Goal: Task Accomplishment & Management: Manage account settings

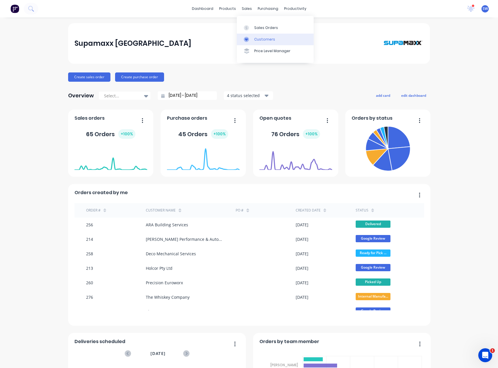
click at [255, 39] on div "Customers" at bounding box center [264, 39] width 21 height 5
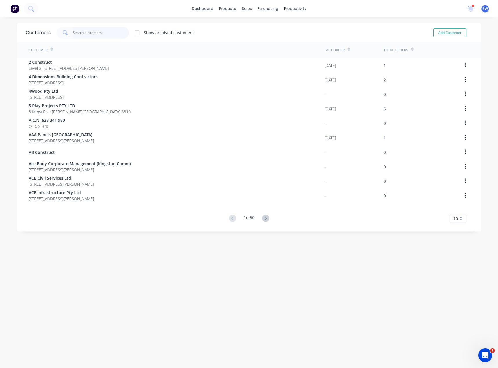
click at [78, 35] on input "text" at bounding box center [101, 33] width 57 height 12
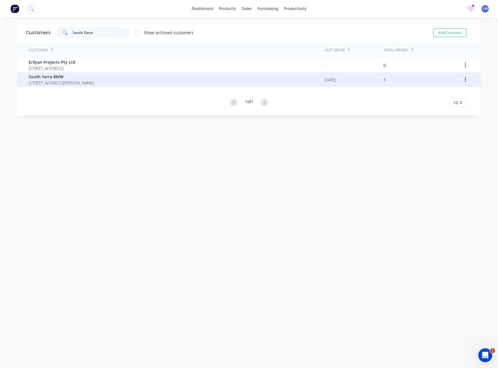
type input "South Yarra"
click at [94, 82] on div "South Yarra BMW [STREET_ADDRESS][PERSON_NAME]" at bounding box center [177, 80] width 296 height 15
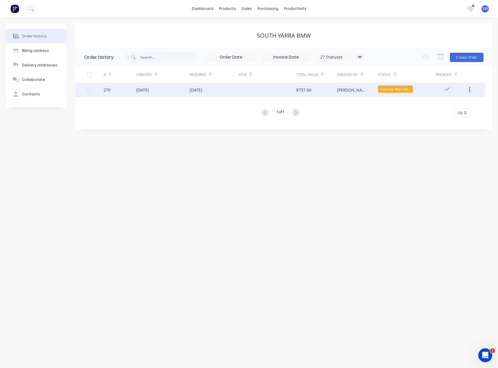
click at [354, 88] on div "[PERSON_NAME]" at bounding box center [357, 90] width 41 height 15
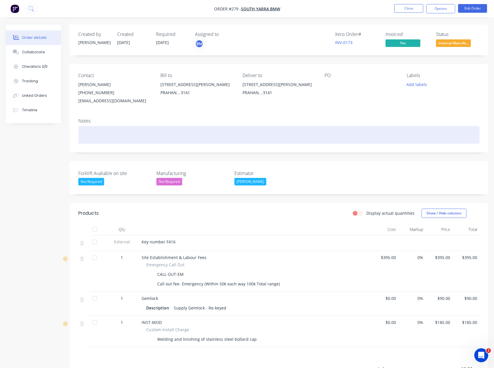
click at [223, 134] on div at bounding box center [278, 135] width 401 height 18
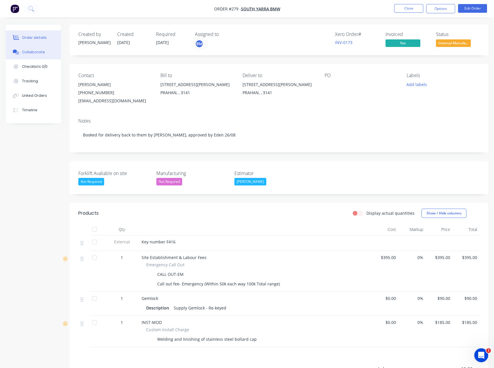
click at [40, 54] on div "Collaborate" at bounding box center [33, 52] width 23 height 5
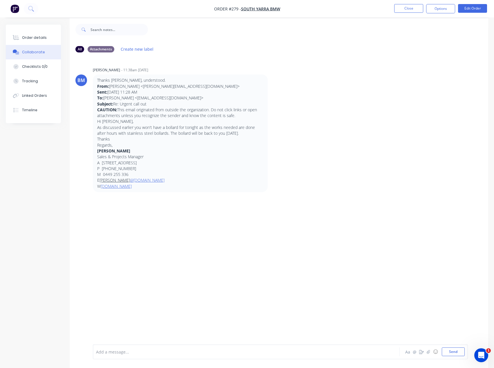
scroll to position [9, 0]
click at [428, 353] on icon "button" at bounding box center [428, 352] width 3 height 4
click at [177, 345] on div at bounding box center [280, 333] width 369 height 30
click at [121, 352] on div at bounding box center [234, 352] width 276 height 6
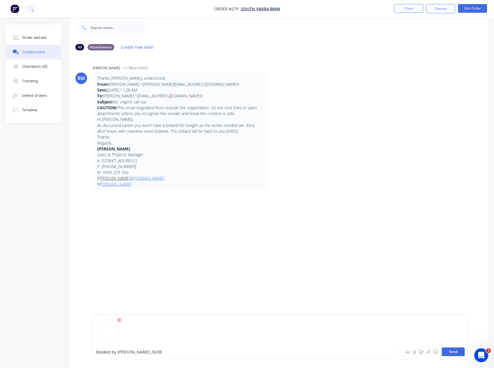
click at [458, 353] on button "Send" at bounding box center [453, 352] width 23 height 9
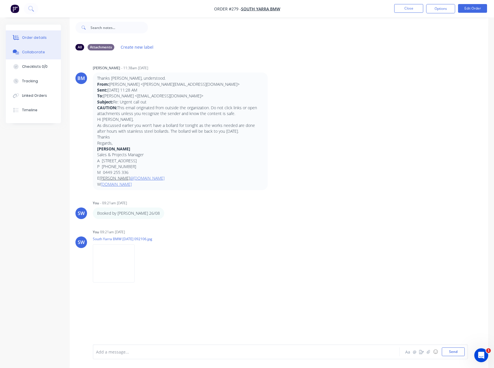
click at [34, 38] on div "Order details" at bounding box center [34, 37] width 25 height 5
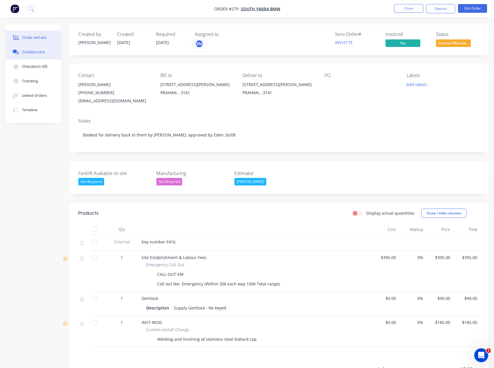
click at [28, 51] on div "Collaborate" at bounding box center [33, 52] width 23 height 5
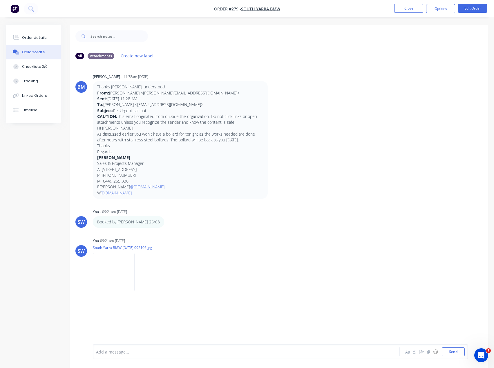
click at [117, 359] on div "Add a message... Aa @ ☺ Send" at bounding box center [280, 352] width 375 height 15
click at [141, 355] on div at bounding box center [234, 352] width 276 height 6
click at [455, 352] on button "Send" at bounding box center [453, 352] width 23 height 9
click at [37, 37] on div "Order details" at bounding box center [34, 37] width 25 height 5
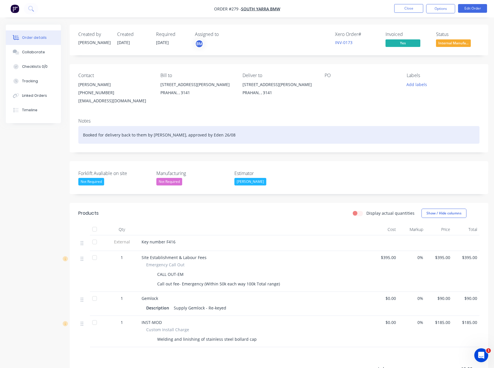
click at [207, 140] on div "Booked for delivery back to them by [PERSON_NAME], approved by Eden 26/08" at bounding box center [278, 135] width 401 height 18
click at [213, 135] on div "Booked for delivery back to them by [PERSON_NAME], approved by Eden 26/08" at bounding box center [278, 135] width 401 height 18
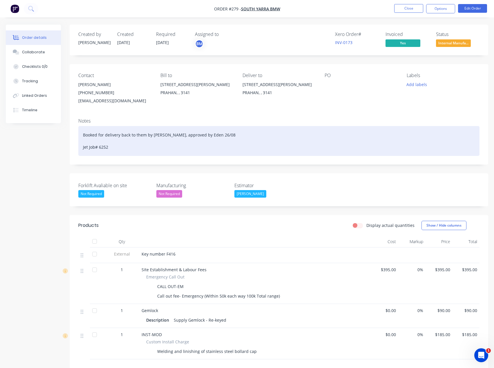
click at [276, 143] on div "Booked for delivery back to them by [PERSON_NAME], approved by Eden 26/08 Jet J…" at bounding box center [278, 141] width 401 height 30
click at [253, 135] on div "Booked for delivery back to them by [PERSON_NAME], approved by Eden 26/08 Jet J…" at bounding box center [278, 141] width 401 height 30
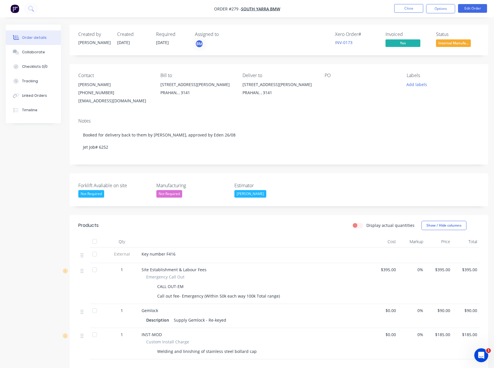
click at [447, 39] on div "Status Internal Manufa..." at bounding box center [458, 40] width 44 height 17
click at [448, 43] on span "Internal Manufa..." at bounding box center [453, 42] width 35 height 7
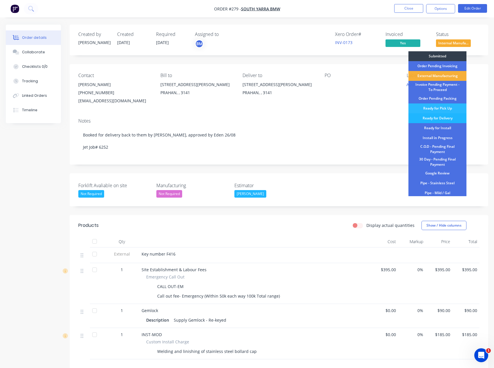
click at [444, 120] on div "Ready for Delivery" at bounding box center [437, 118] width 58 height 10
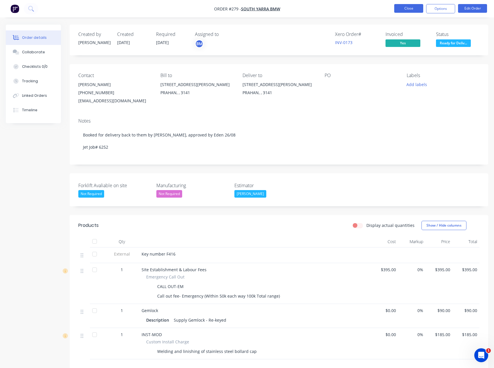
click at [405, 10] on button "Close" at bounding box center [408, 8] width 29 height 9
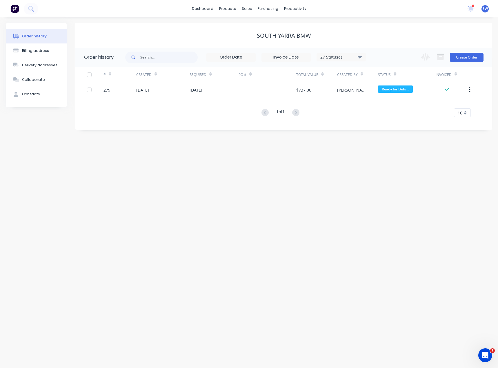
click at [391, 28] on div "South Yarra BMW" at bounding box center [283, 35] width 417 height 25
